Goal: Task Accomplishment & Management: Use online tool/utility

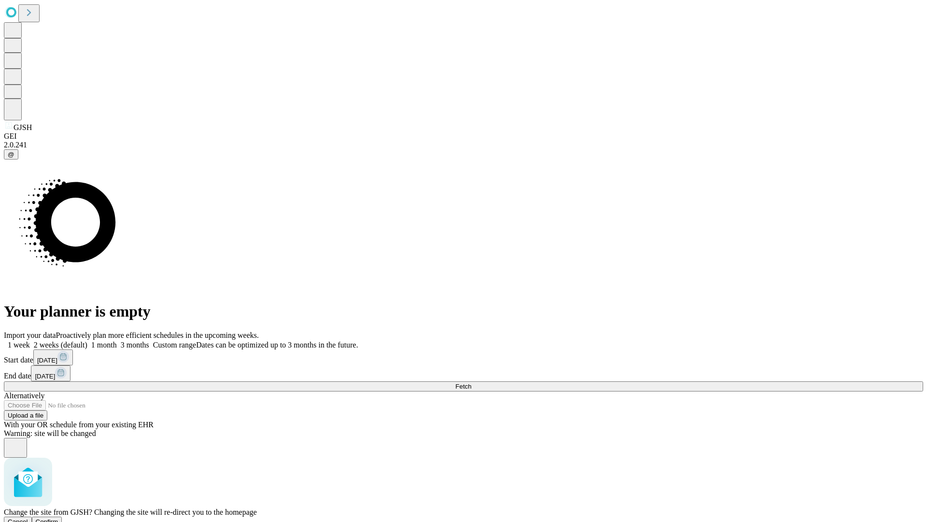
click at [58, 518] on span "Confirm" at bounding box center [47, 521] width 23 height 7
click at [30, 341] on label "1 week" at bounding box center [17, 345] width 26 height 8
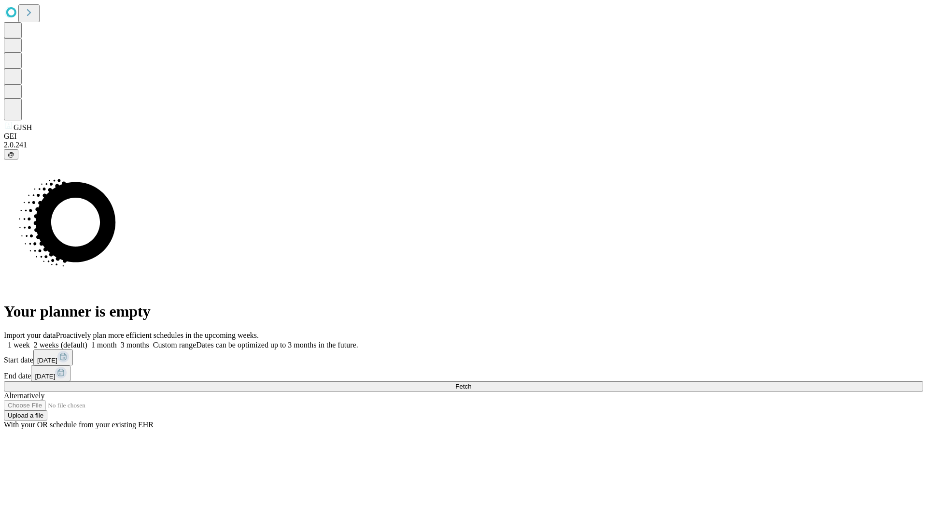
click at [471, 383] on span "Fetch" at bounding box center [463, 386] width 16 height 7
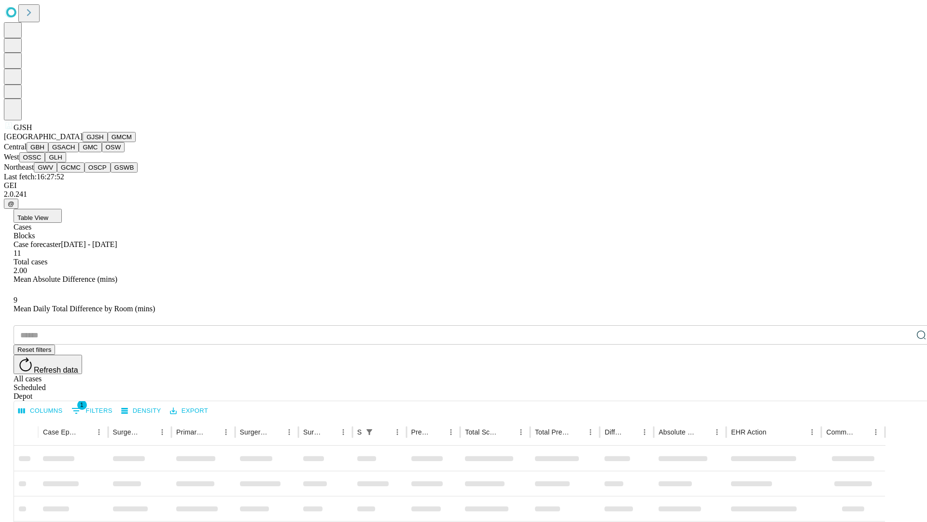
click at [108, 142] on button "GMCM" at bounding box center [122, 137] width 28 height 10
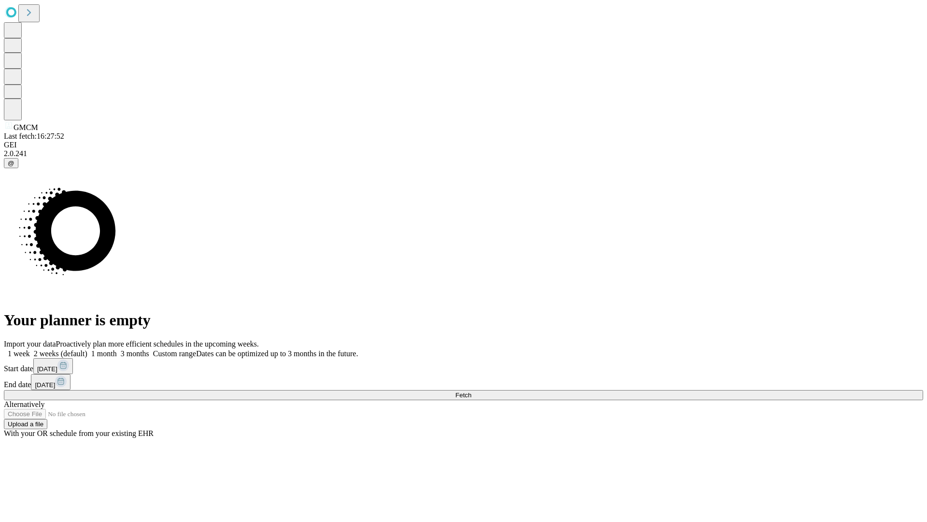
click at [30, 349] on label "1 week" at bounding box center [17, 353] width 26 height 8
click at [471, 391] on span "Fetch" at bounding box center [463, 394] width 16 height 7
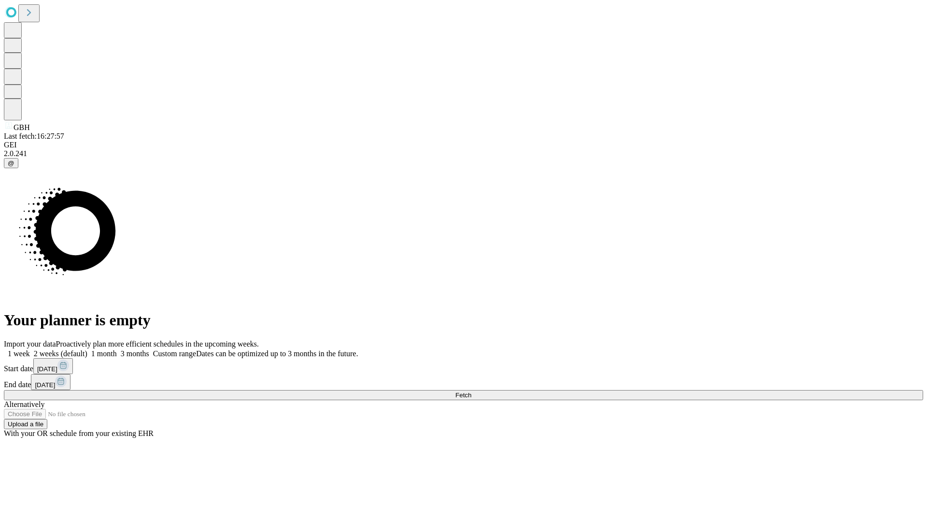
click at [30, 349] on label "1 week" at bounding box center [17, 353] width 26 height 8
click at [471, 391] on span "Fetch" at bounding box center [463, 394] width 16 height 7
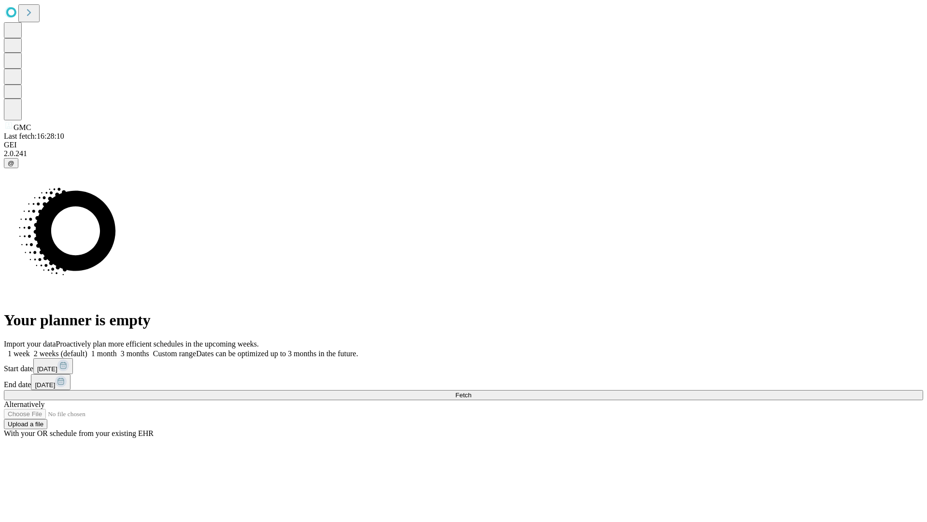
click at [30, 349] on label "1 week" at bounding box center [17, 353] width 26 height 8
click at [471, 391] on span "Fetch" at bounding box center [463, 394] width 16 height 7
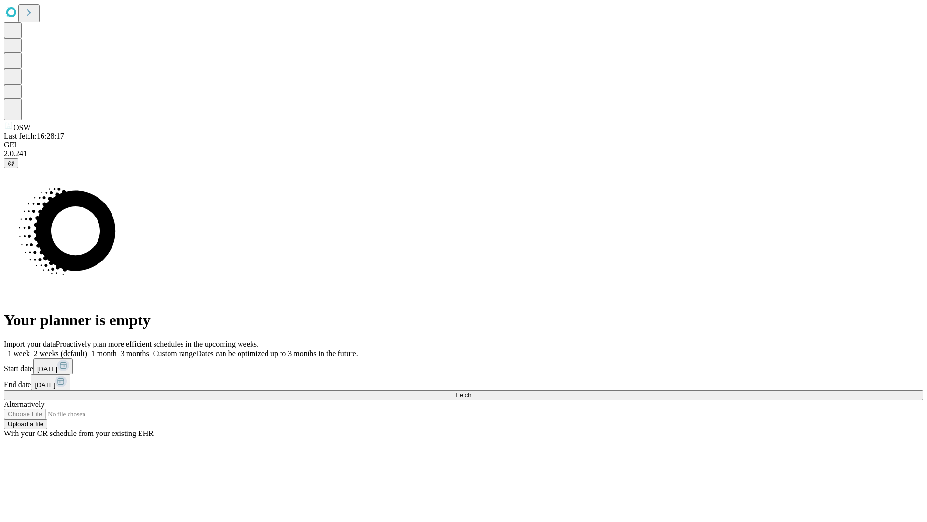
click at [471, 391] on span "Fetch" at bounding box center [463, 394] width 16 height 7
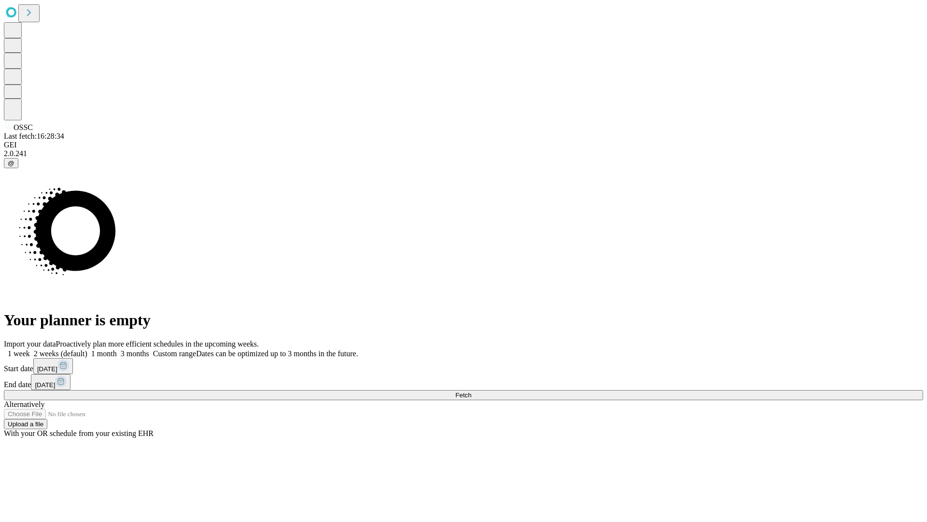
click at [30, 349] on label "1 week" at bounding box center [17, 353] width 26 height 8
click at [471, 391] on span "Fetch" at bounding box center [463, 394] width 16 height 7
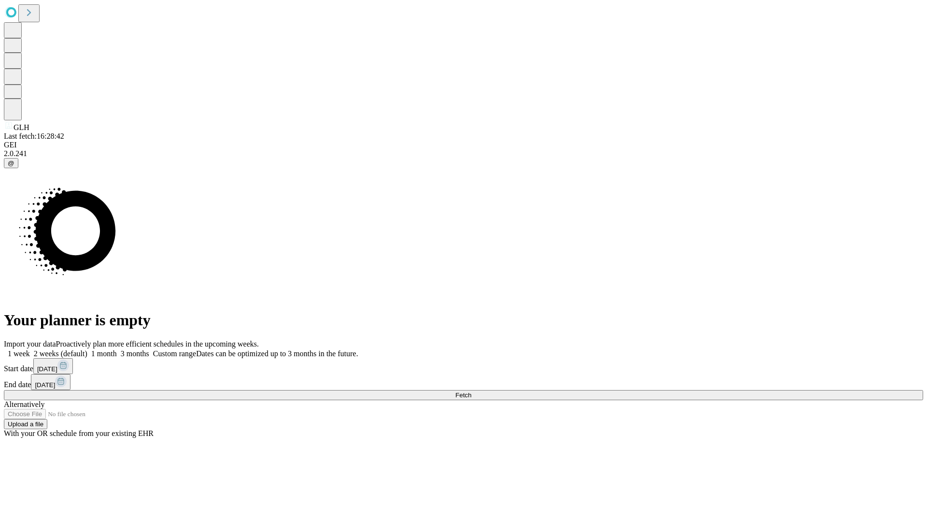
click at [30, 349] on label "1 week" at bounding box center [17, 353] width 26 height 8
click at [471, 391] on span "Fetch" at bounding box center [463, 394] width 16 height 7
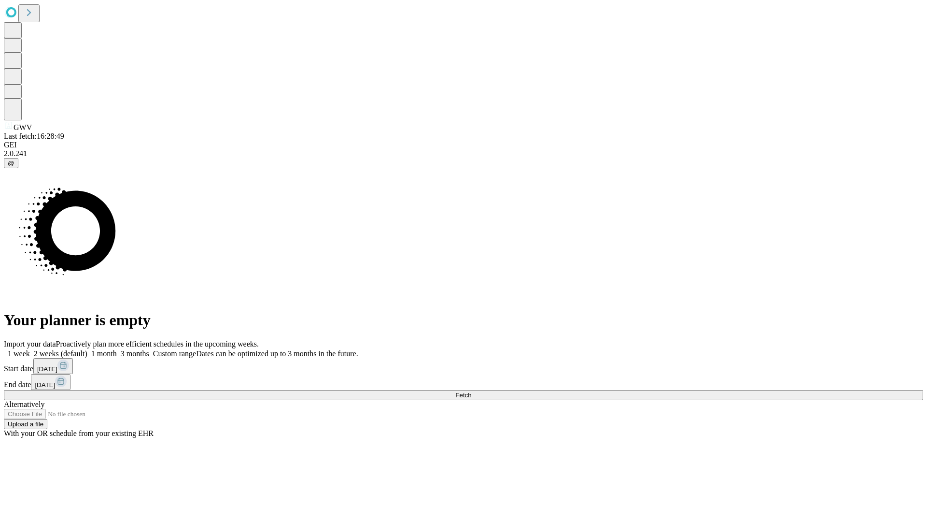
click at [471, 391] on span "Fetch" at bounding box center [463, 394] width 16 height 7
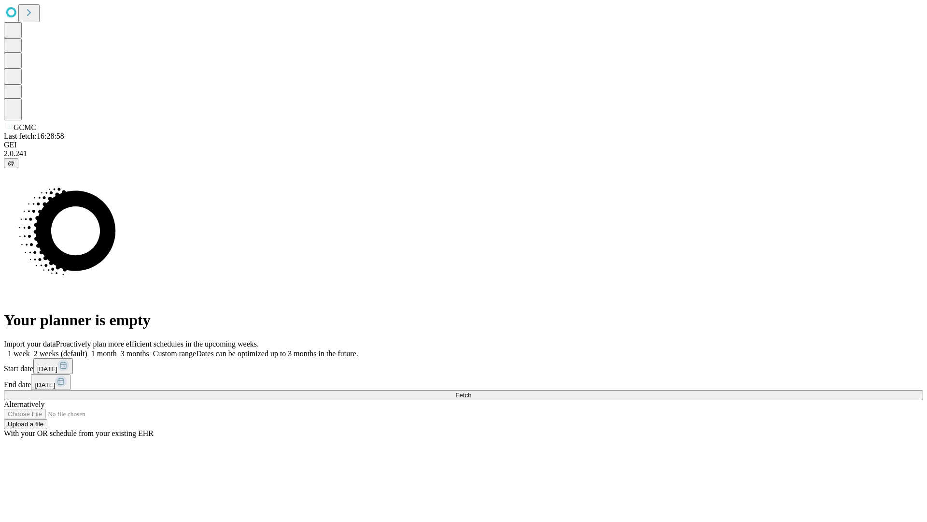
click at [30, 349] on label "1 week" at bounding box center [17, 353] width 26 height 8
click at [471, 391] on span "Fetch" at bounding box center [463, 394] width 16 height 7
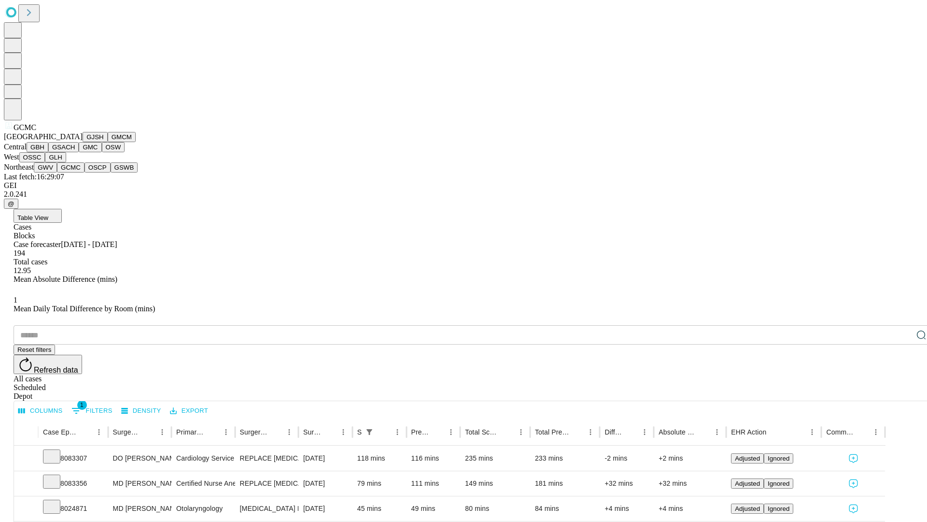
click at [85, 172] on button "OSCP" at bounding box center [98, 167] width 26 height 10
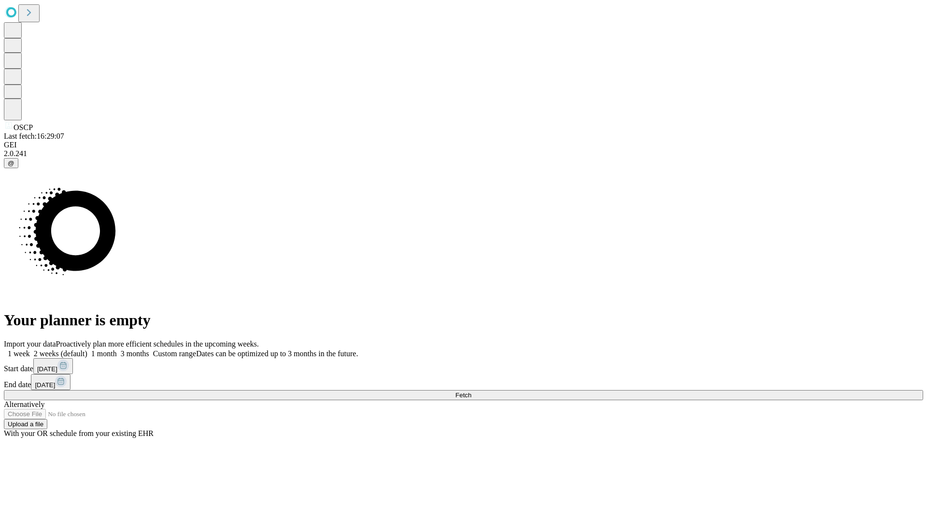
click at [30, 349] on label "1 week" at bounding box center [17, 353] width 26 height 8
click at [471, 391] on span "Fetch" at bounding box center [463, 394] width 16 height 7
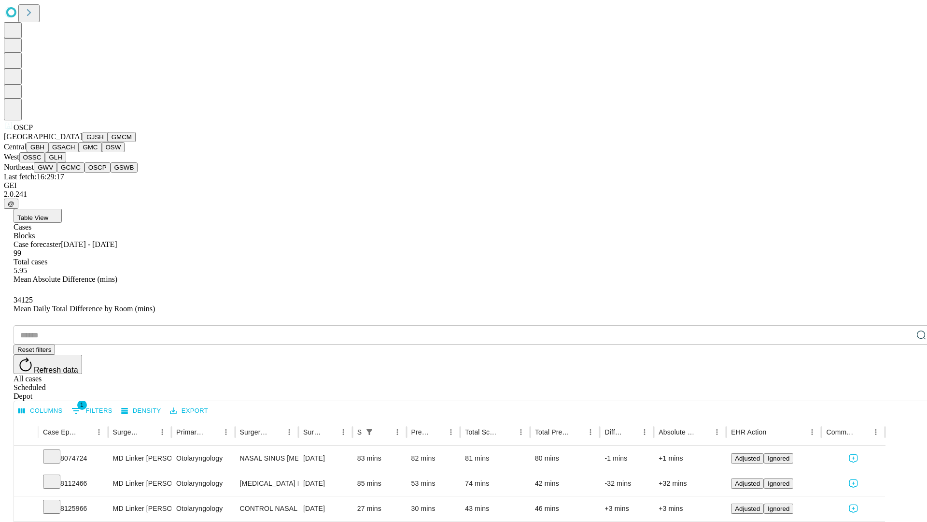
click at [111, 172] on button "GSWB" at bounding box center [125, 167] width 28 height 10
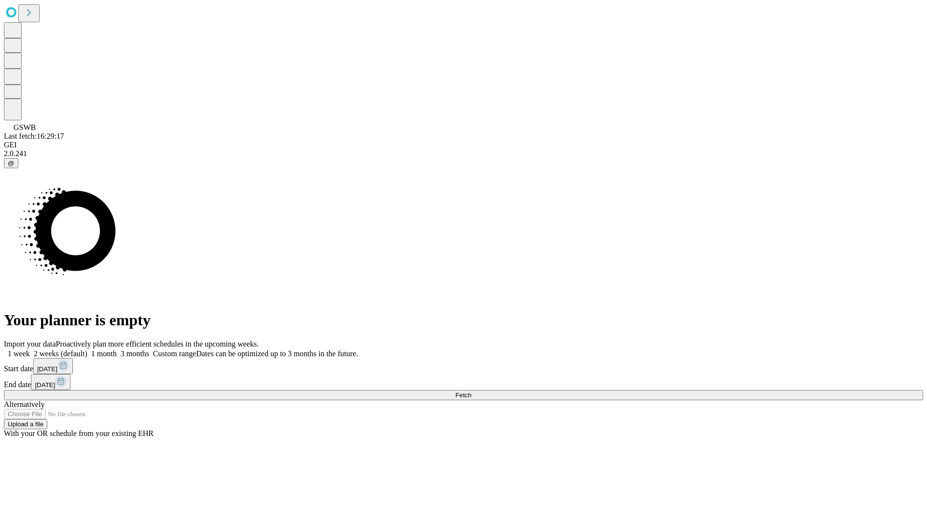
click at [30, 349] on label "1 week" at bounding box center [17, 353] width 26 height 8
click at [471, 391] on span "Fetch" at bounding box center [463, 394] width 16 height 7
